Goal: Task Accomplishment & Management: Use online tool/utility

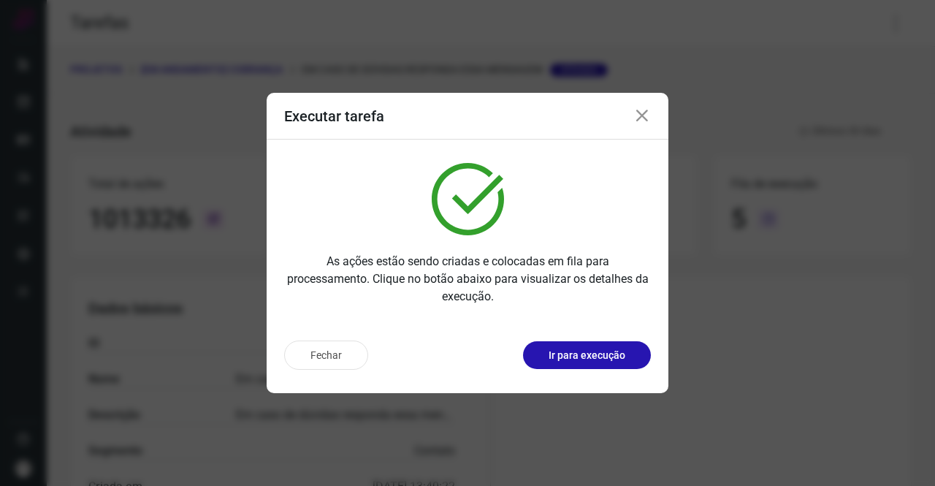
scroll to position [266, 0]
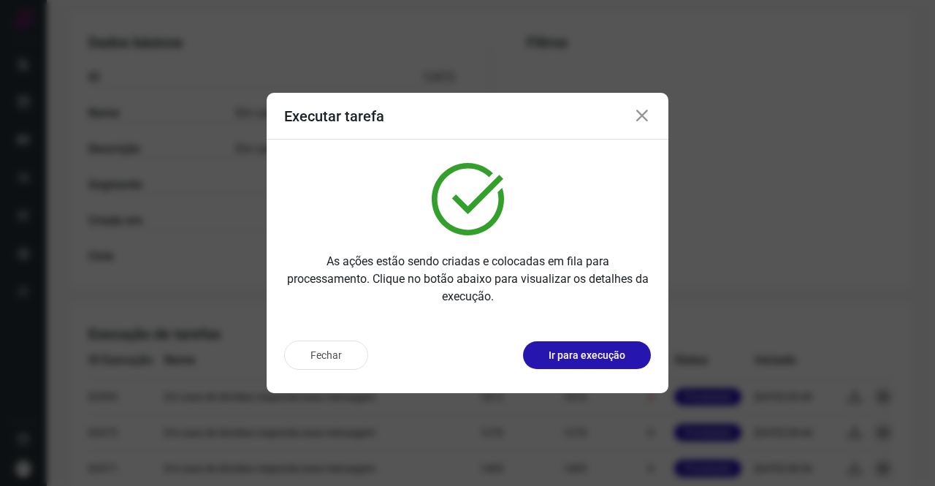
click at [655, 112] on div "Executar tarefa" at bounding box center [468, 116] width 402 height 47
click at [650, 118] on icon at bounding box center [642, 116] width 18 height 18
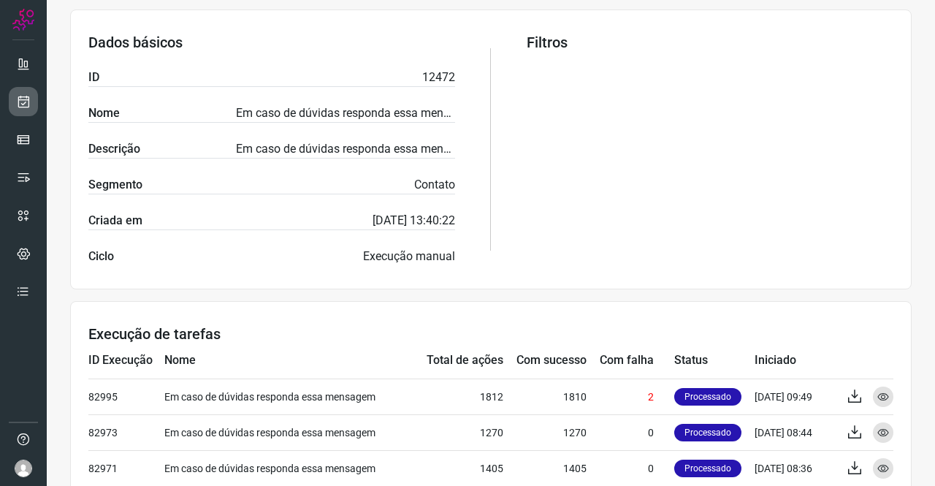
scroll to position [120, 0]
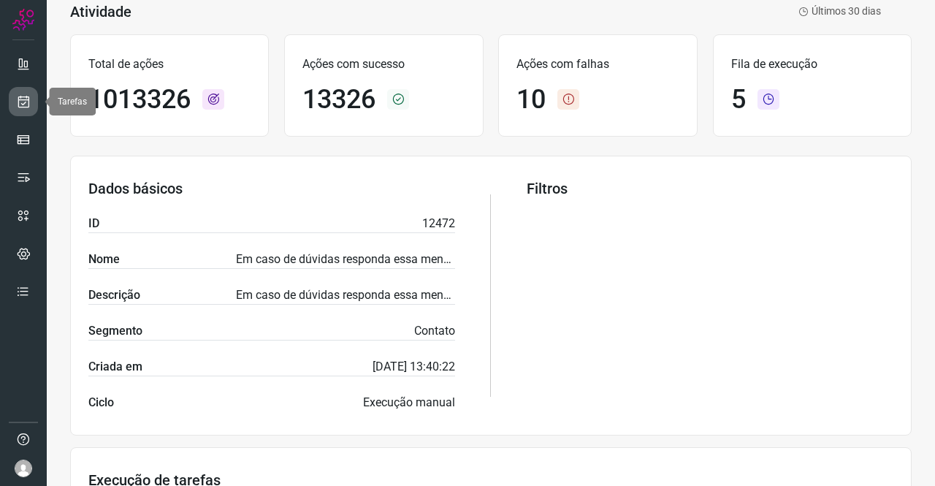
click at [18, 98] on icon at bounding box center [23, 101] width 15 height 15
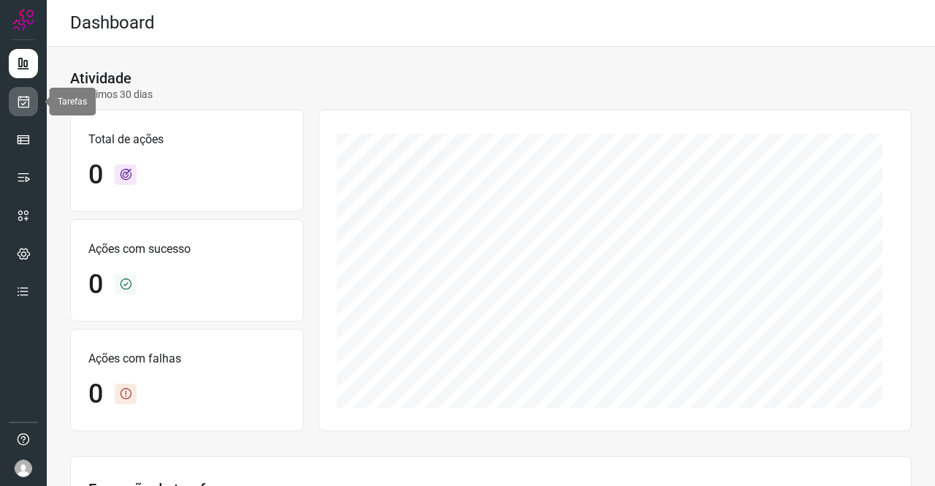
click at [34, 103] on link at bounding box center [23, 101] width 29 height 29
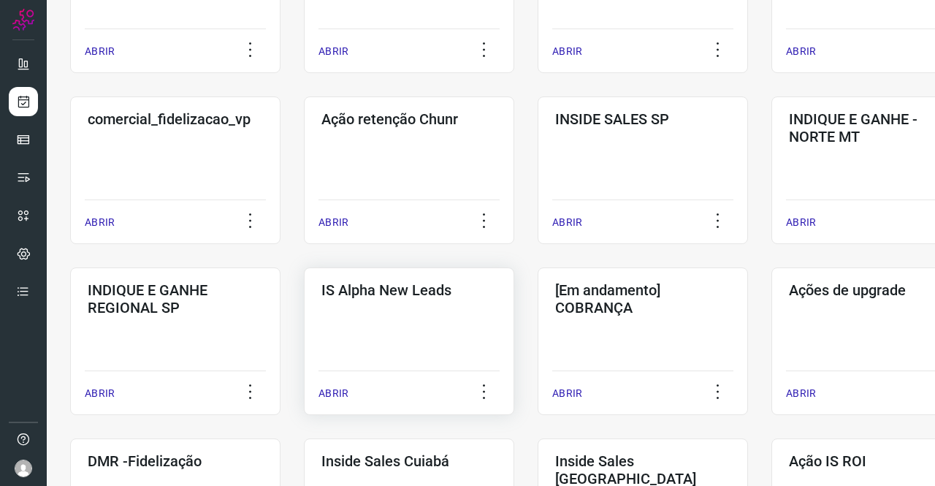
scroll to position [365, 0]
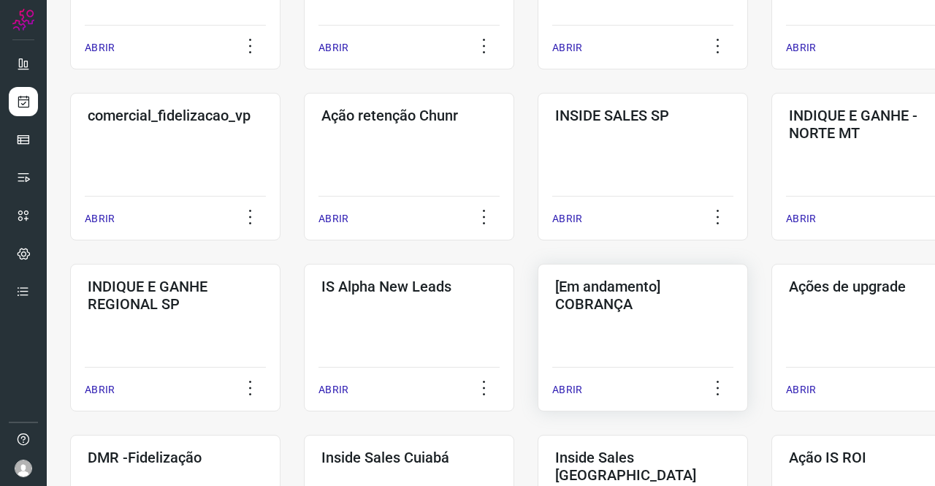
click at [654, 288] on h3 "[Em andamento] COBRANÇA" at bounding box center [642, 294] width 175 height 35
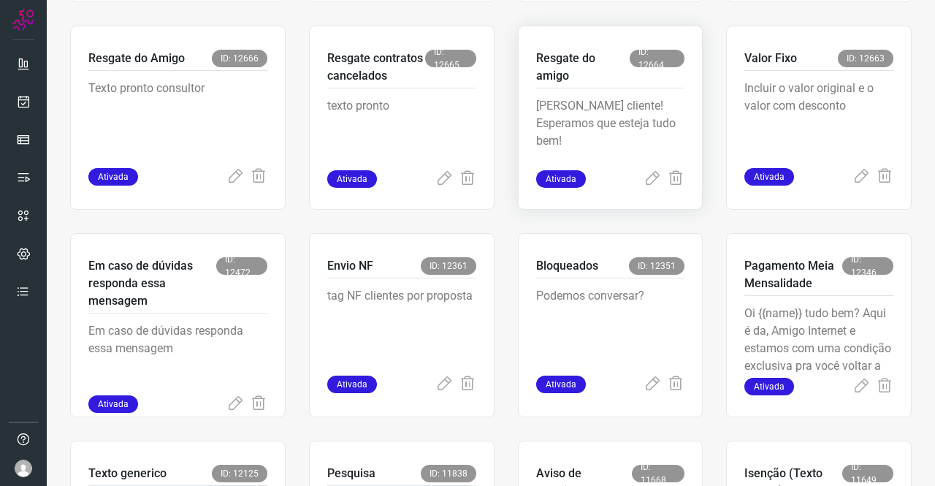
scroll to position [570, 0]
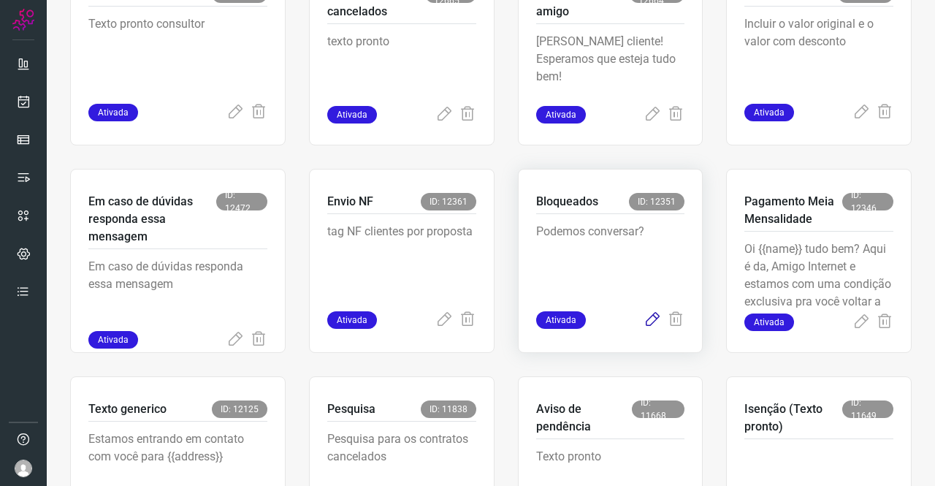
click at [649, 318] on icon at bounding box center [652, 320] width 18 height 18
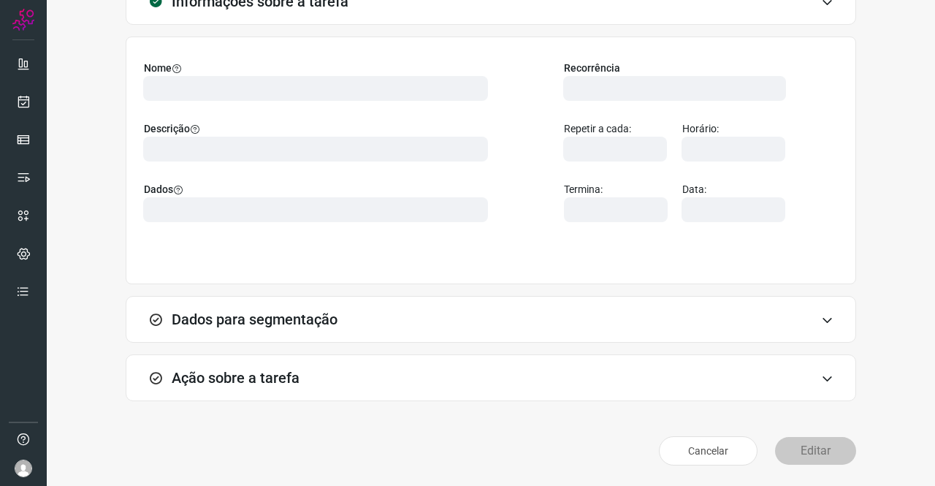
scroll to position [84, 0]
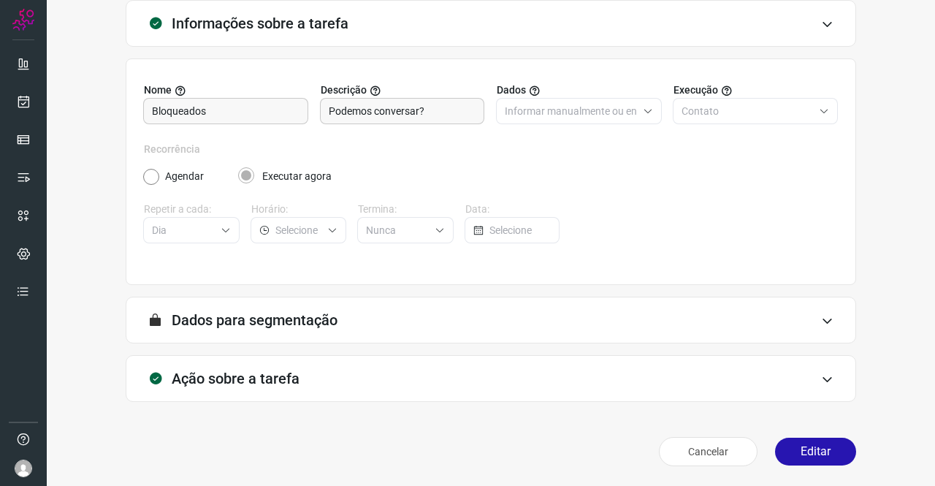
click at [194, 378] on h3 "Ação sobre a tarefa" at bounding box center [236, 379] width 128 height 18
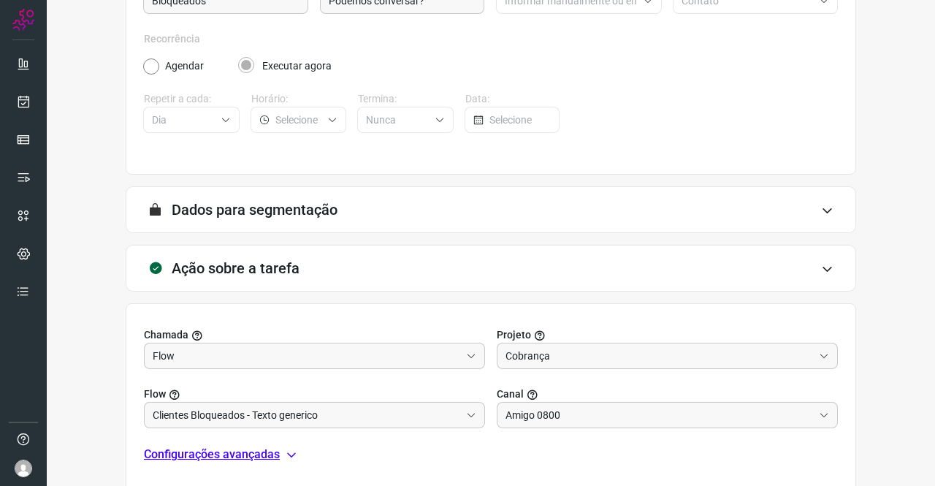
scroll to position [303, 0]
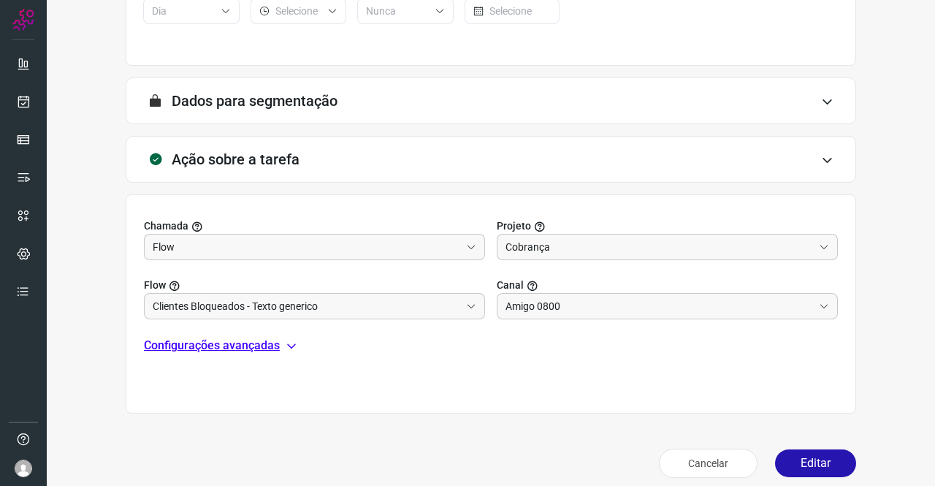
click at [224, 348] on p "Configurações avançadas" at bounding box center [212, 346] width 136 height 18
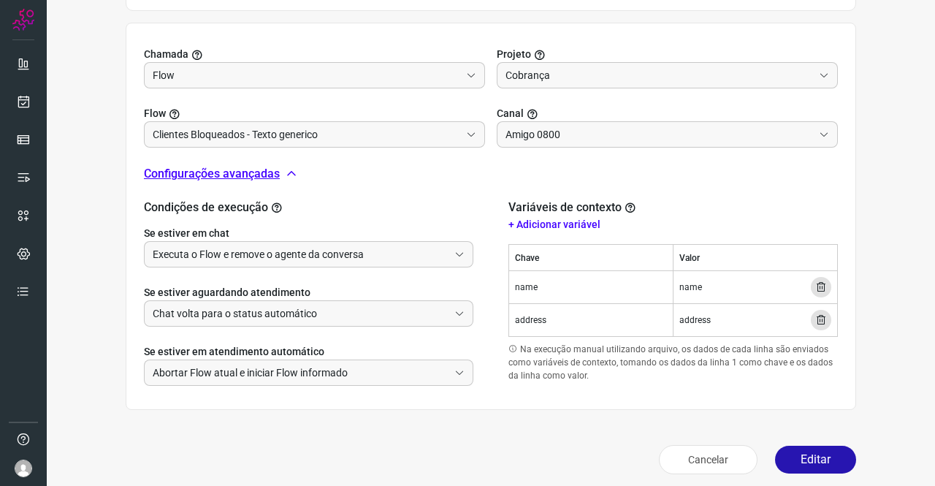
scroll to position [482, 0]
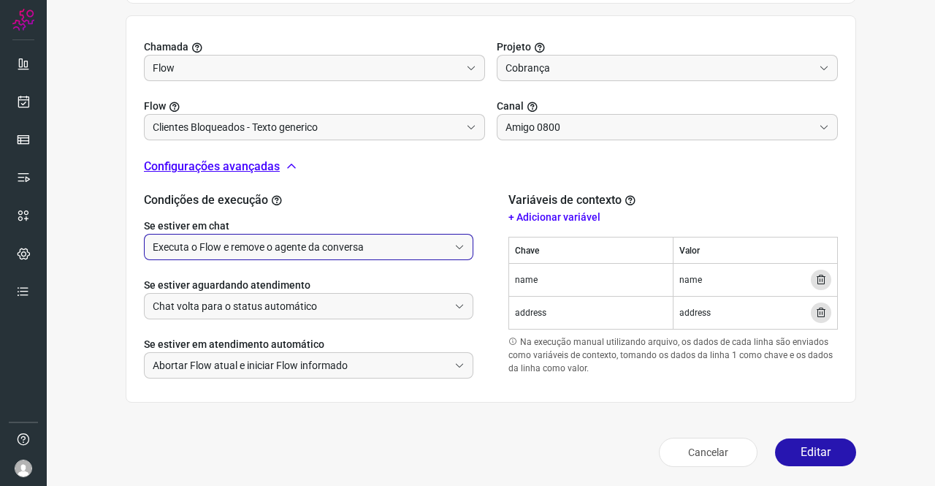
click at [364, 243] on input "Executa o Flow e remove o agente da conversa" at bounding box center [301, 246] width 296 height 25
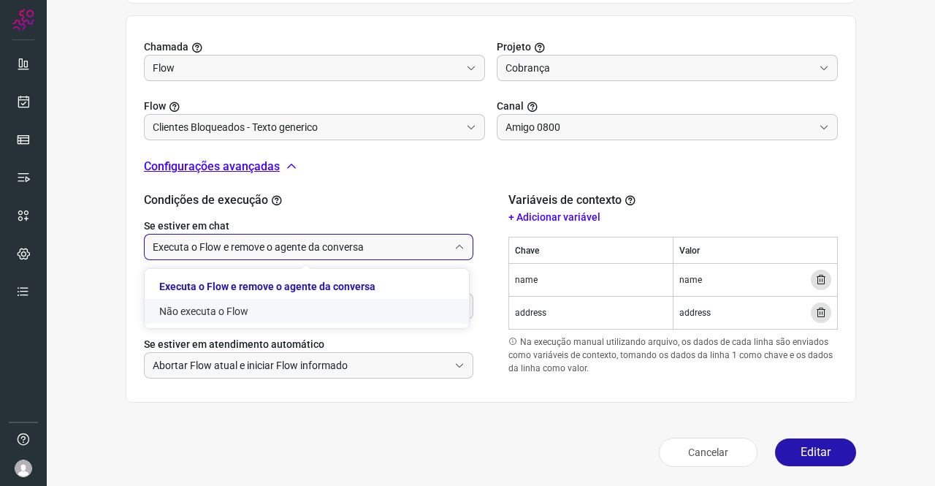
click at [234, 304] on li "Não executa o Flow" at bounding box center [307, 311] width 324 height 25
type input "Não executa o Flow"
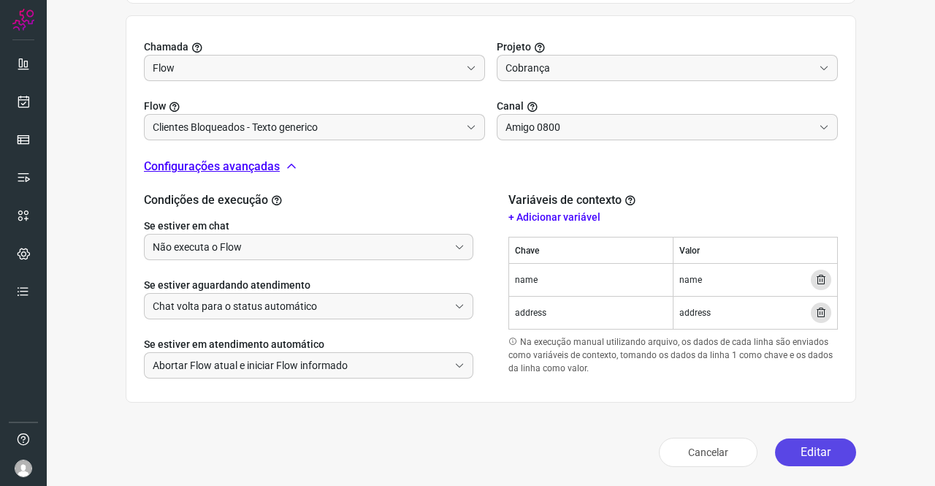
click at [816, 443] on button "Editar" at bounding box center [815, 452] width 81 height 28
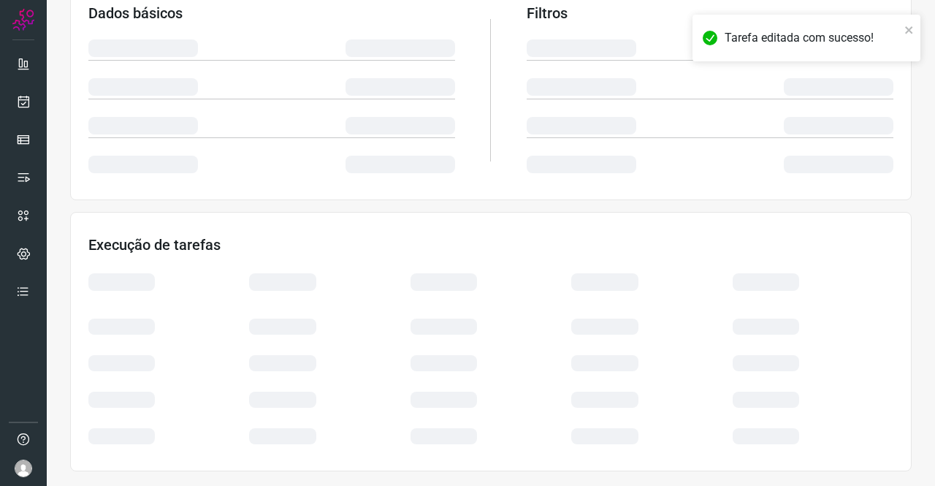
scroll to position [266, 0]
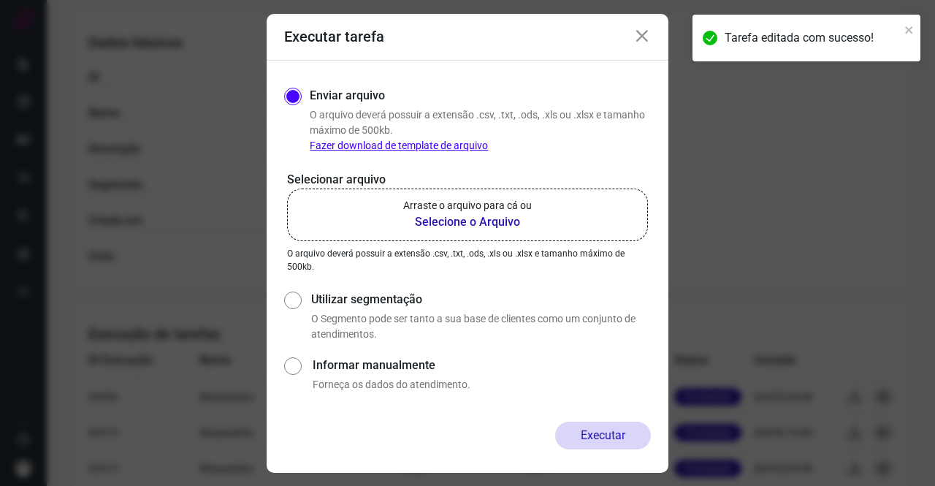
click at [479, 234] on label "Arraste o arquivo para cá ou Selecione o Arquivo" at bounding box center [467, 214] width 361 height 53
click at [0, 0] on input "Arraste o arquivo para cá ou Selecione o Arquivo" at bounding box center [0, 0] width 0 height 0
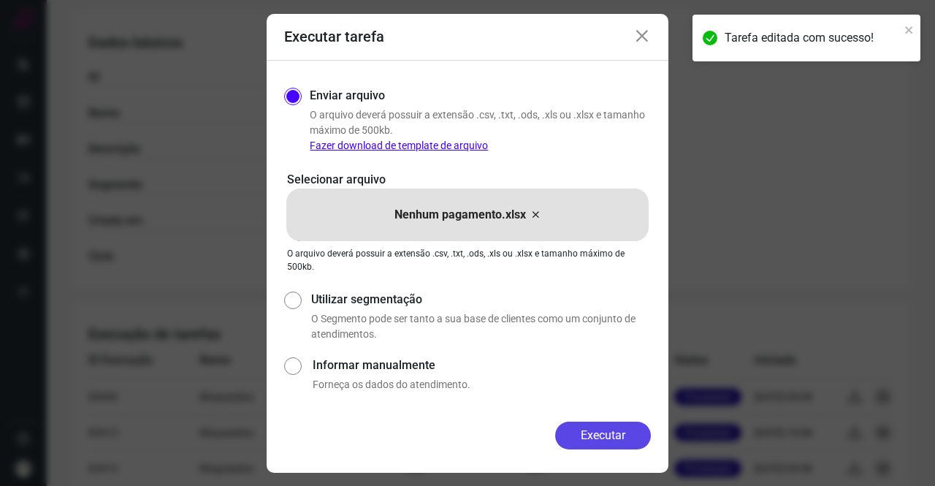
click at [596, 430] on button "Executar" at bounding box center [603, 435] width 96 height 28
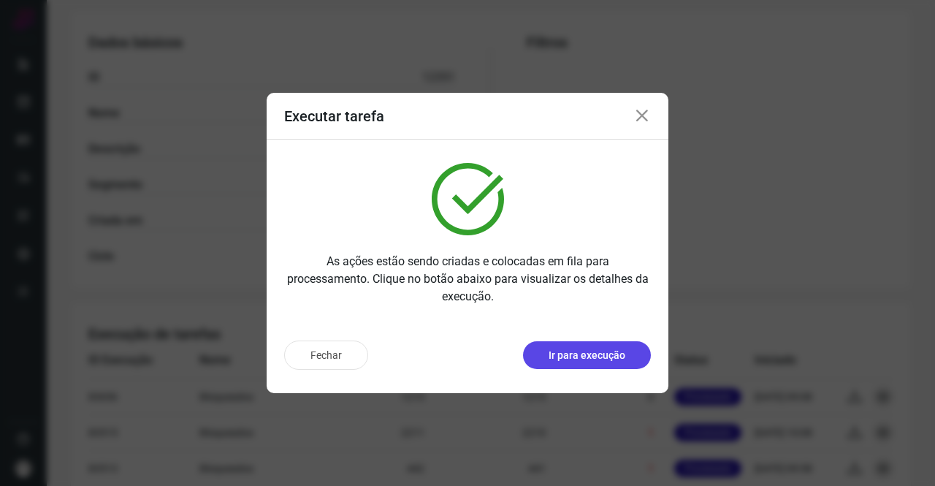
click at [581, 355] on p "Ir para execução" at bounding box center [586, 355] width 77 height 15
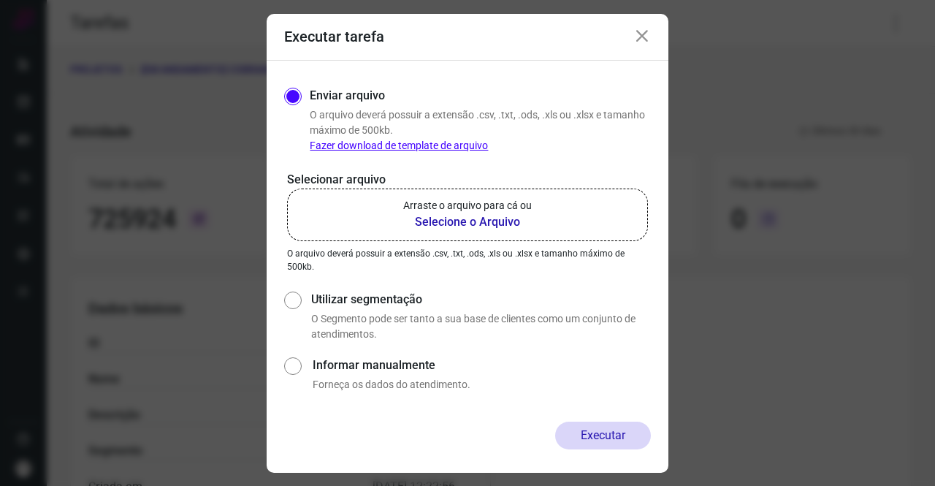
click at [505, 208] on p "Arraste o arquivo para cá ou" at bounding box center [467, 205] width 129 height 15
click at [0, 0] on input "Arraste o arquivo para cá ou Selecione o Arquivo" at bounding box center [0, 0] width 0 height 0
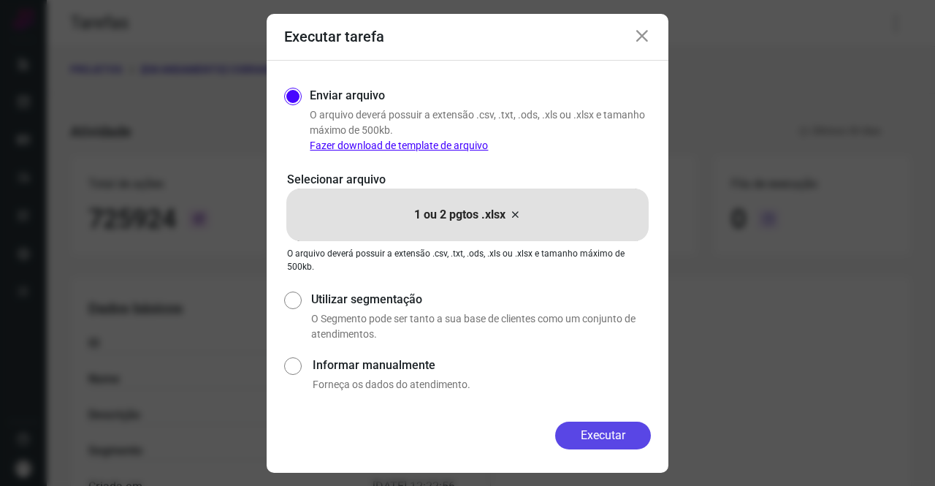
click at [624, 428] on button "Executar" at bounding box center [603, 435] width 96 height 28
